Goal: Task Accomplishment & Management: Manage account settings

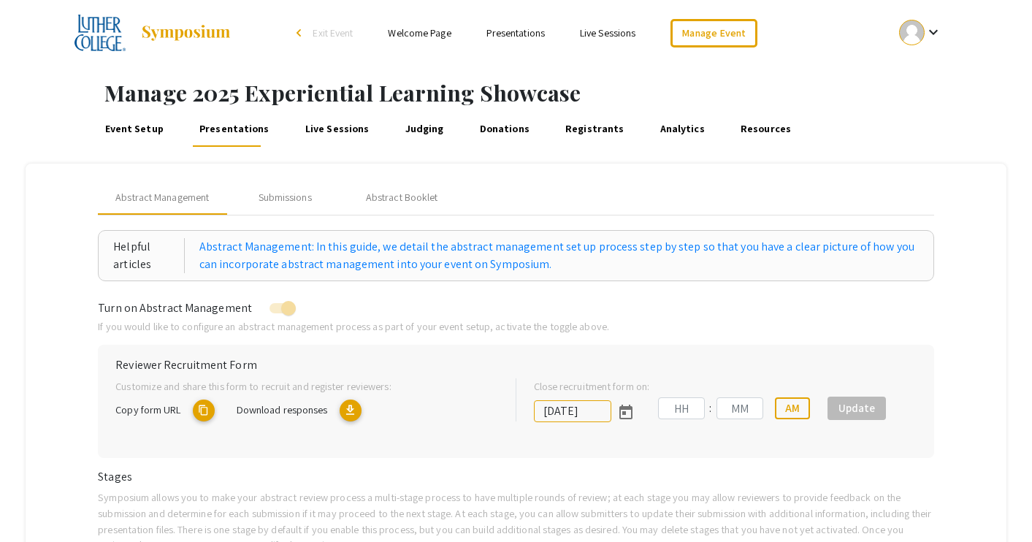
type input "[DATE]"
type input "11"
type input "59"
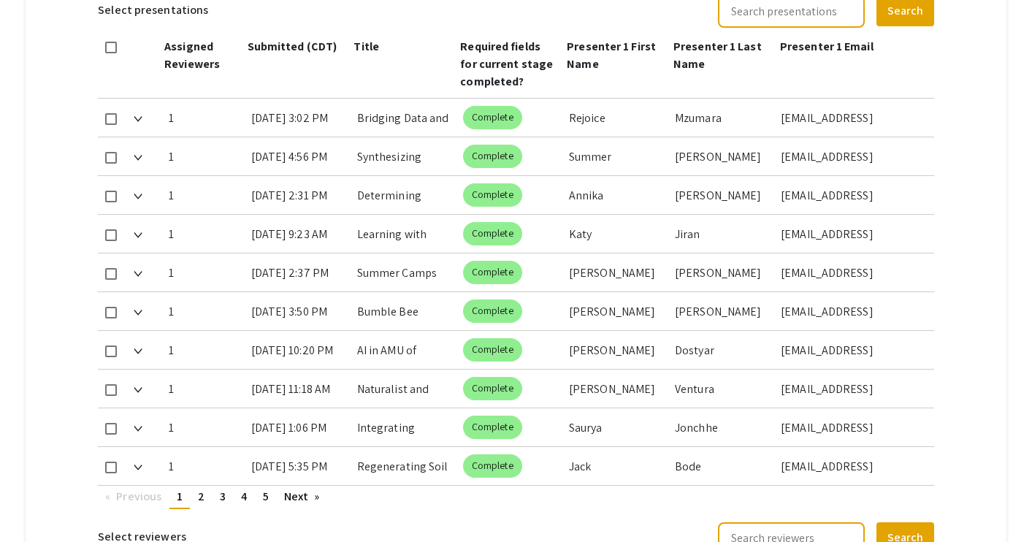
scroll to position [691, 0]
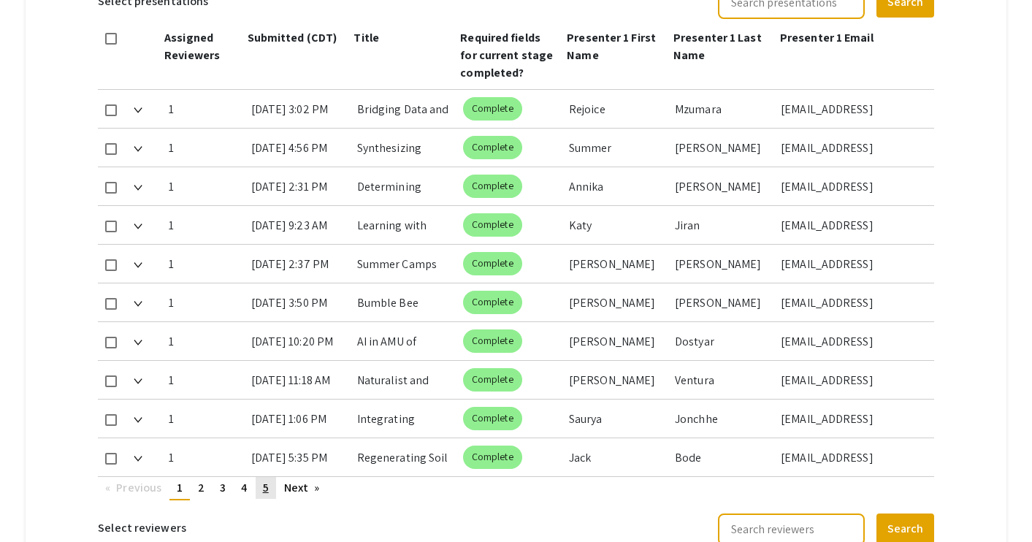
click at [272, 483] on link "page 5" at bounding box center [266, 488] width 20 height 22
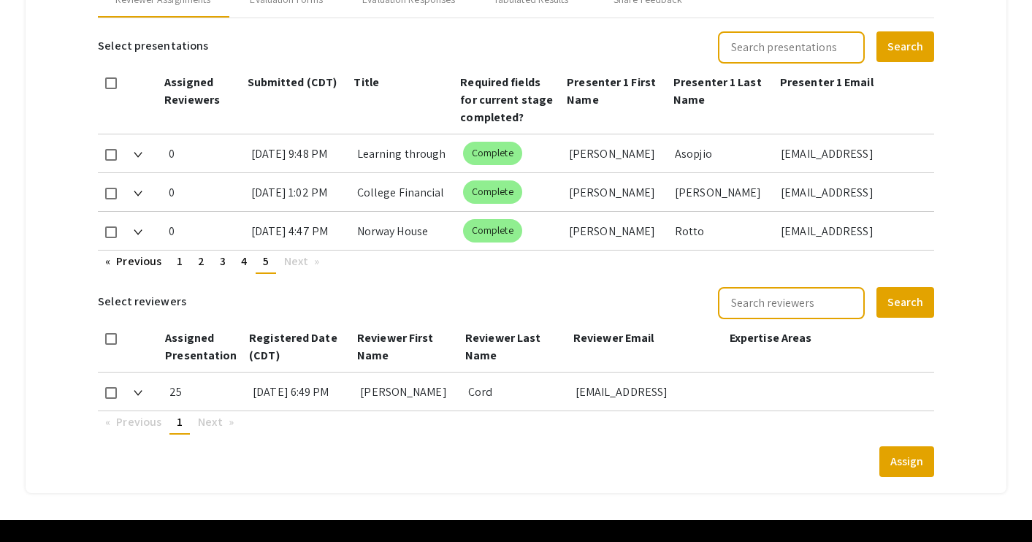
scroll to position [0, 0]
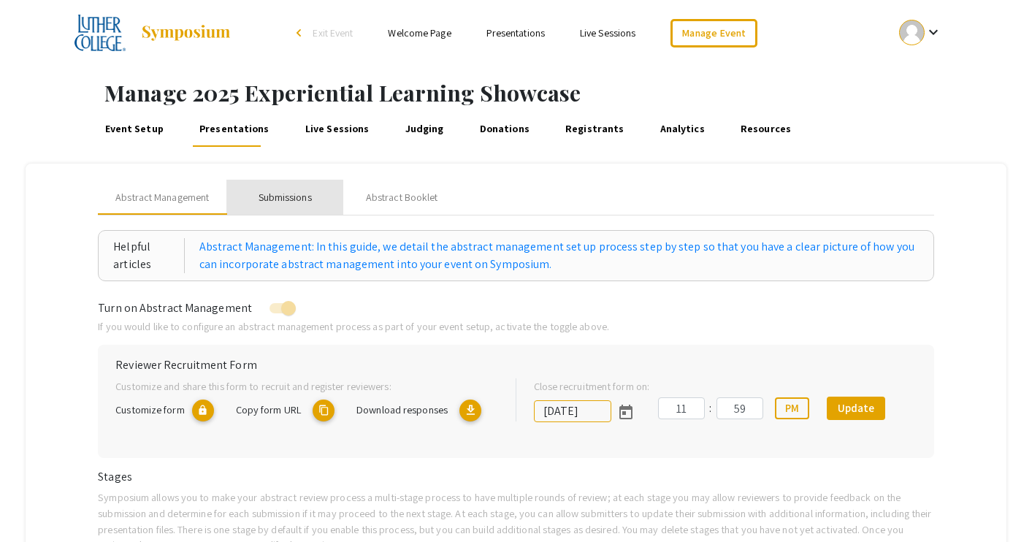
click at [299, 202] on div "Submissions" at bounding box center [284, 197] width 53 height 15
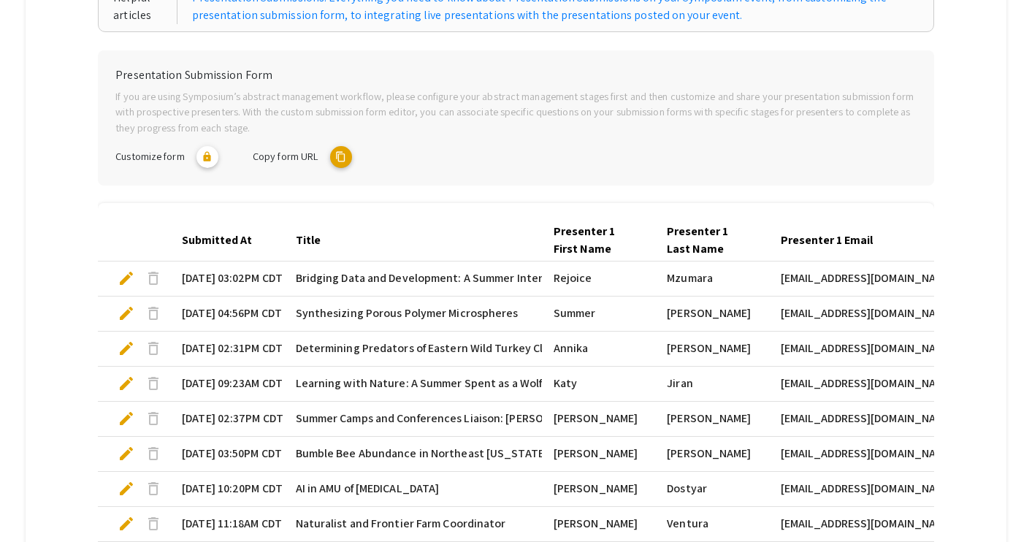
scroll to position [479, 0]
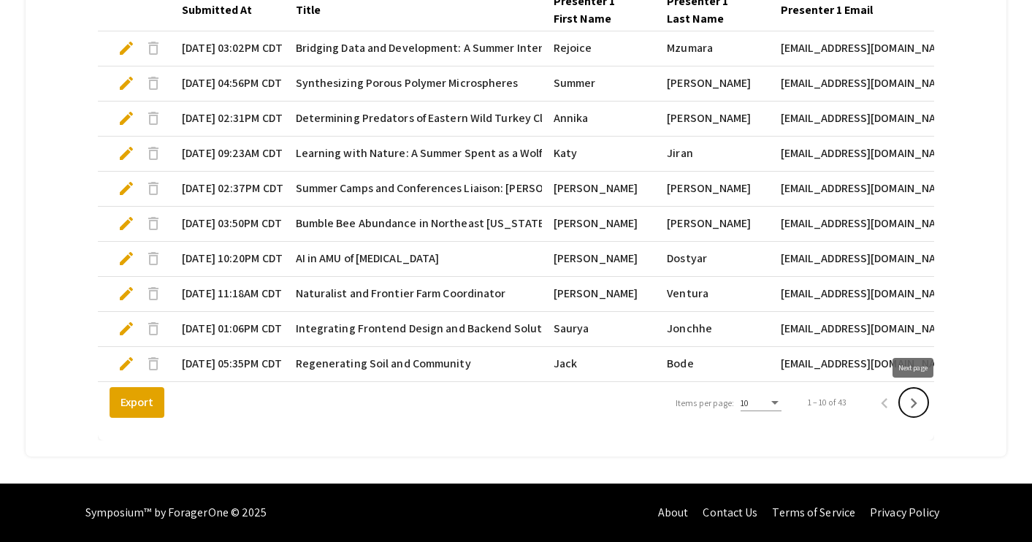
click at [915, 402] on icon "Next page" at bounding box center [913, 403] width 20 height 20
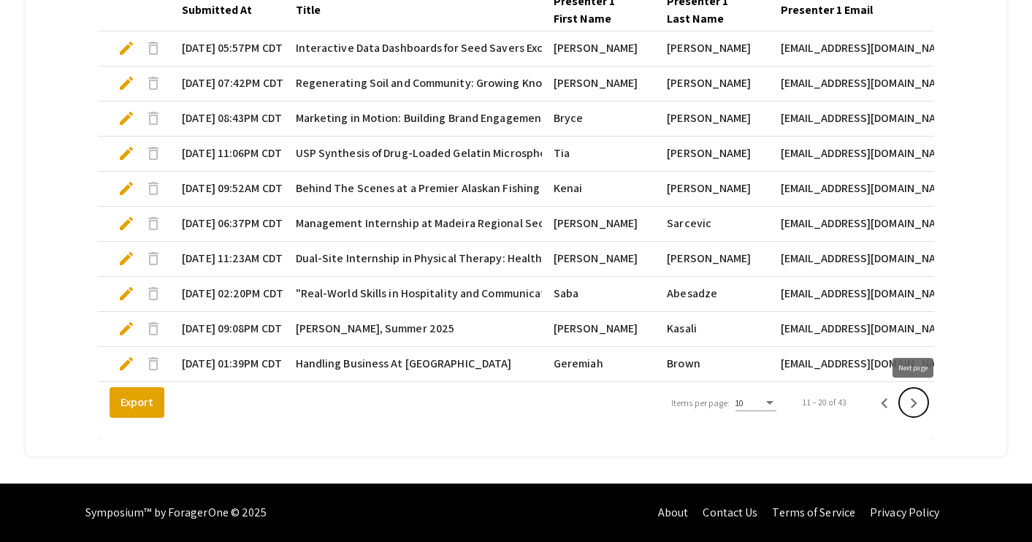
click at [915, 402] on icon "Next page" at bounding box center [913, 403] width 20 height 20
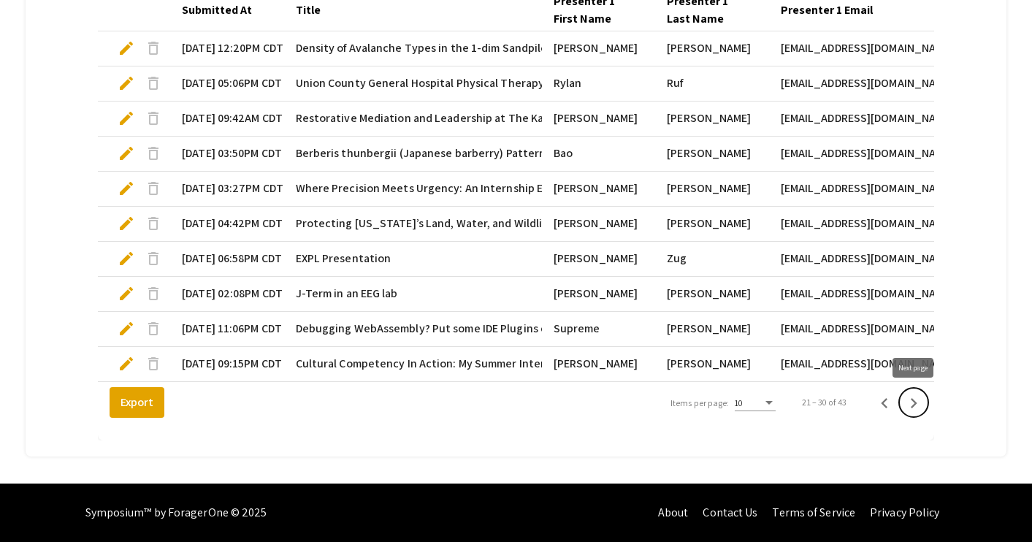
click at [915, 402] on icon "Next page" at bounding box center [913, 403] width 20 height 20
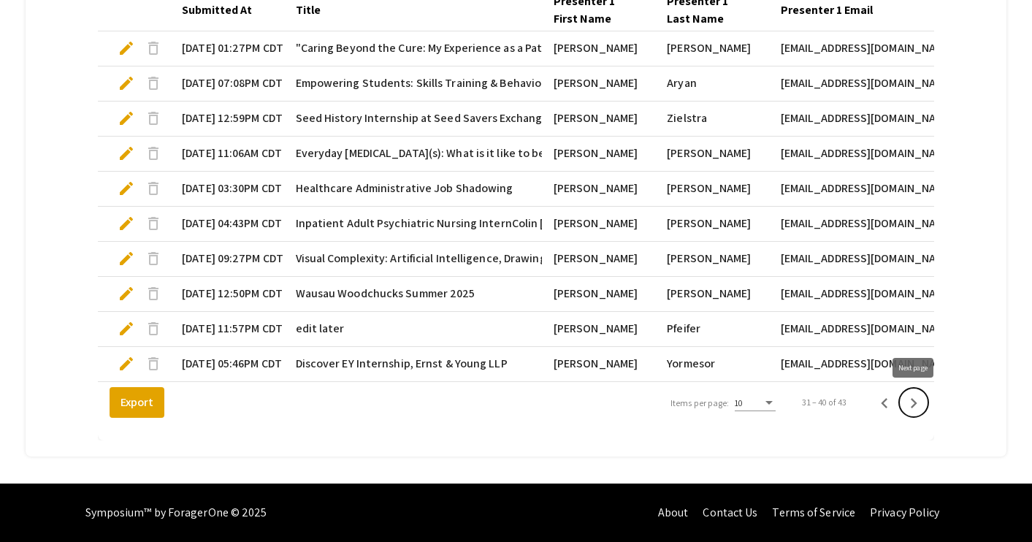
click at [918, 407] on icon "Next page" at bounding box center [913, 403] width 20 height 20
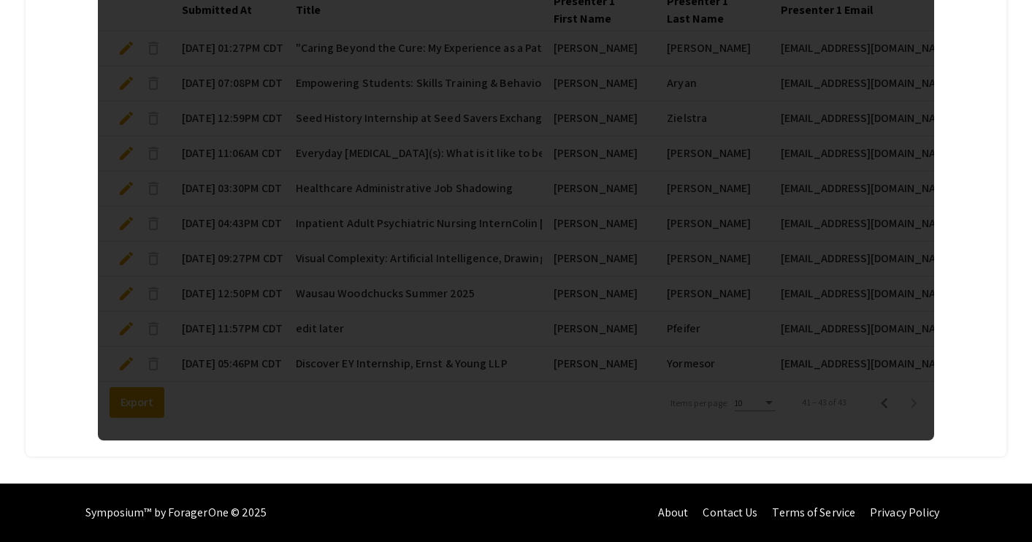
scroll to position [358, 0]
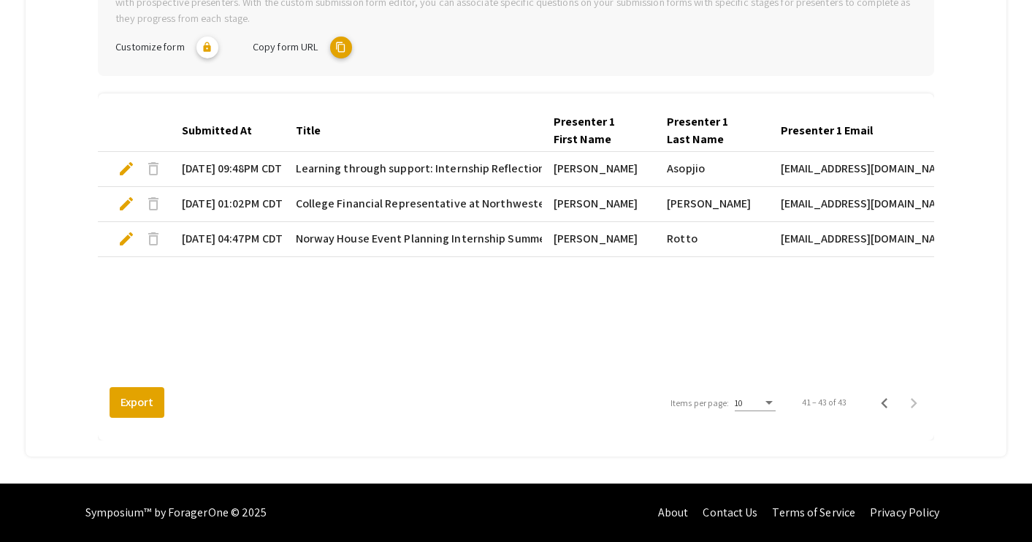
click at [126, 239] on span "edit" at bounding box center [127, 239] width 18 height 18
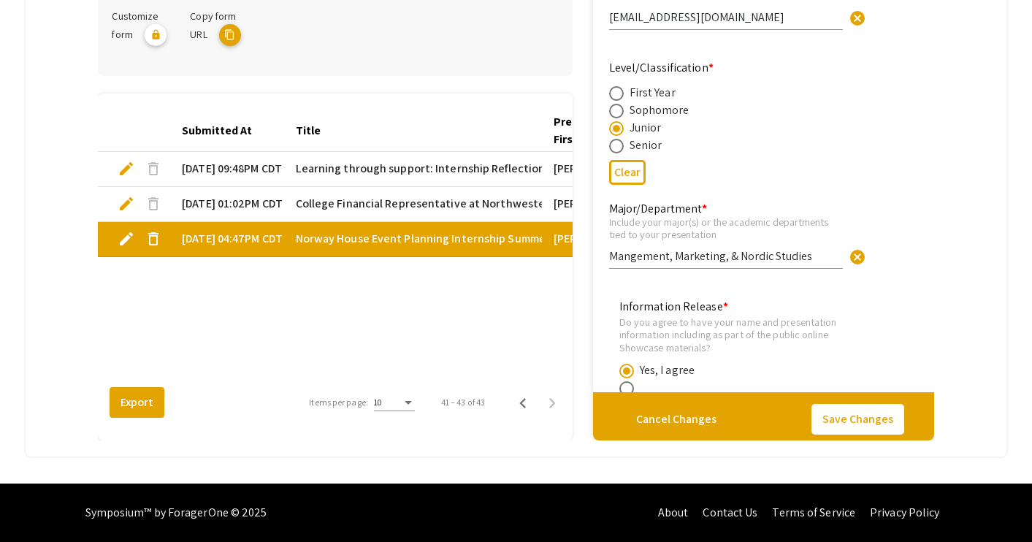
type input "1"
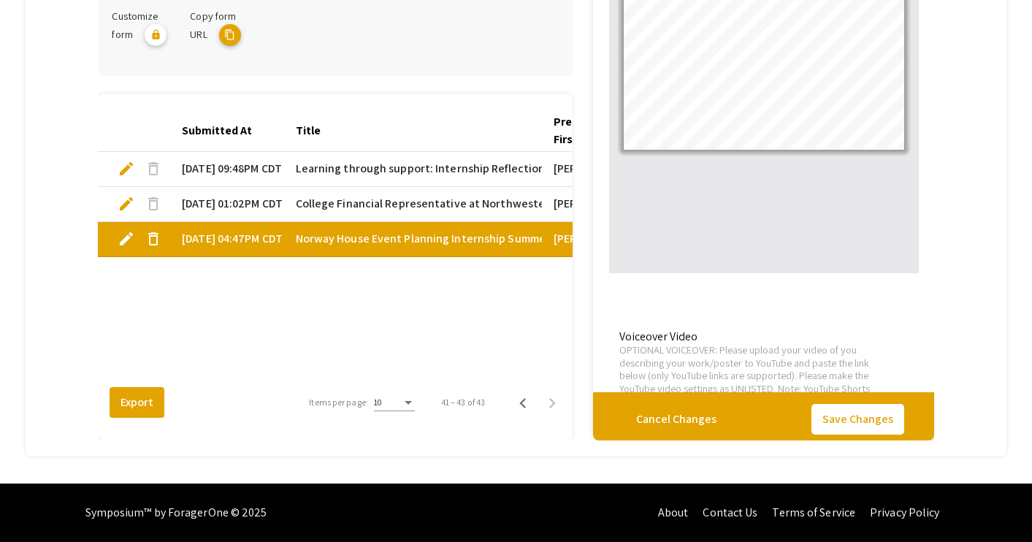
scroll to position [3478, 0]
click at [527, 301] on div "Submitted At Title Presenter 1 First Name Presenter 1 Last Name Presenter 1 Ema…" at bounding box center [335, 246] width 475 height 271
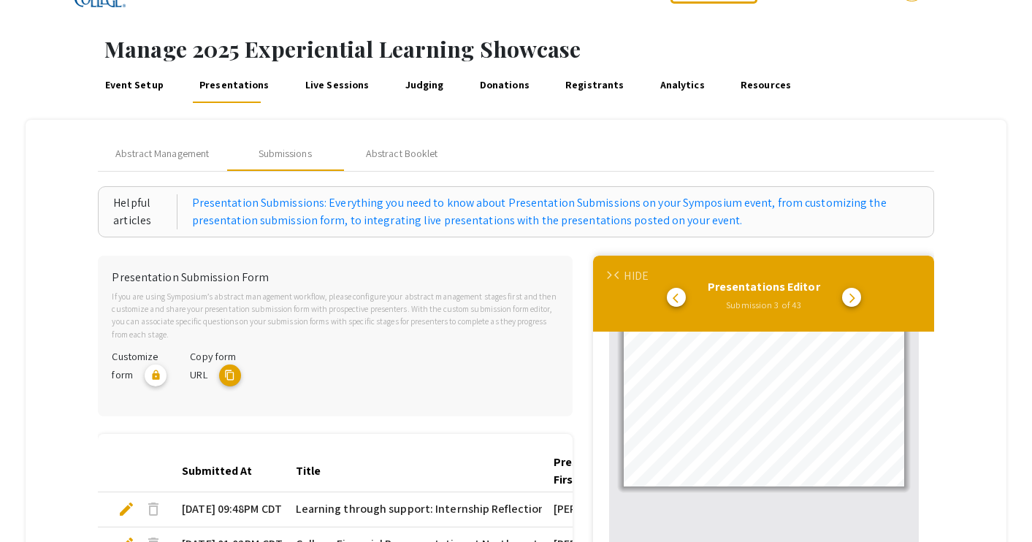
scroll to position [0, 0]
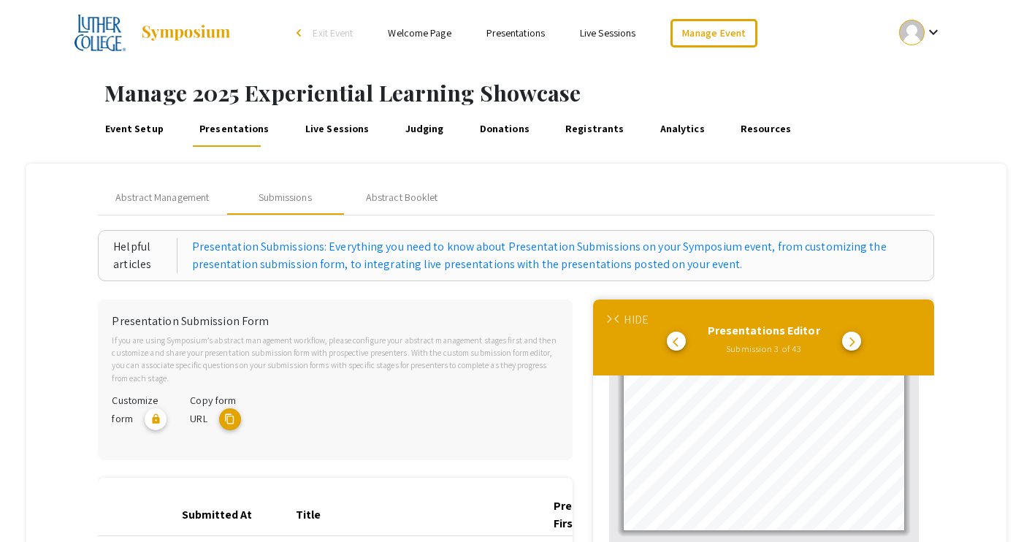
click at [612, 315] on span "arrow_forward_ios" at bounding box center [608, 319] width 9 height 9
